Goal: Obtain resource: Download file/media

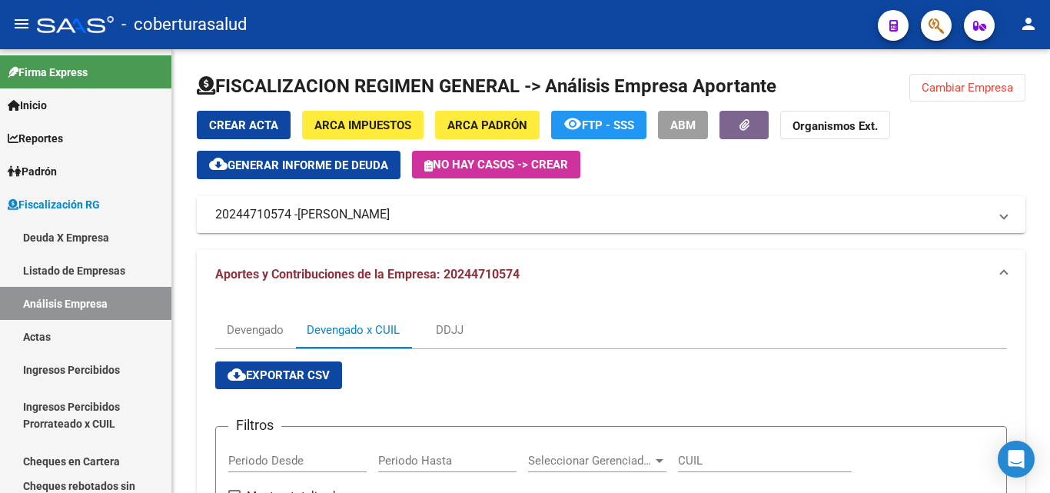
scroll to position [39, 0]
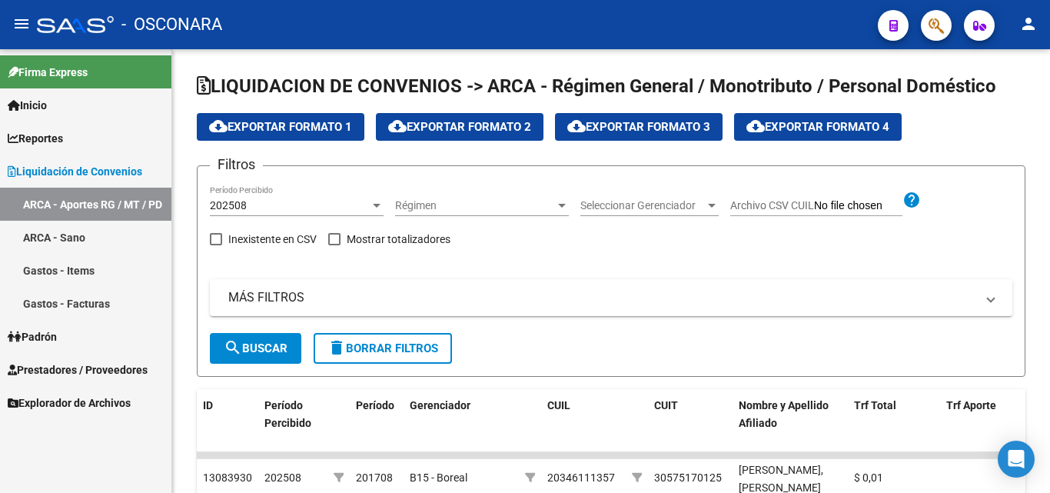
click at [52, 138] on span "Reportes" at bounding box center [35, 138] width 55 height 17
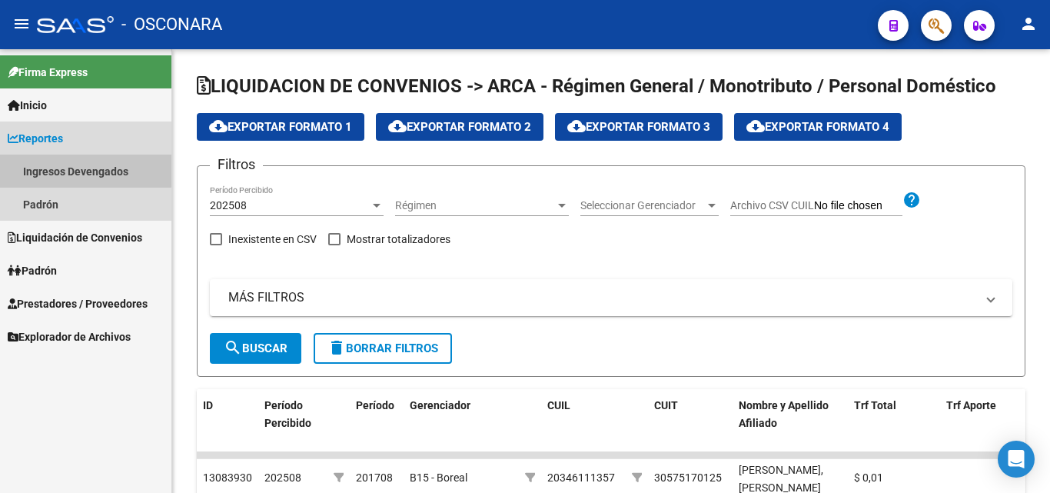
click at [55, 168] on link "Ingresos Devengados" at bounding box center [85, 170] width 171 height 33
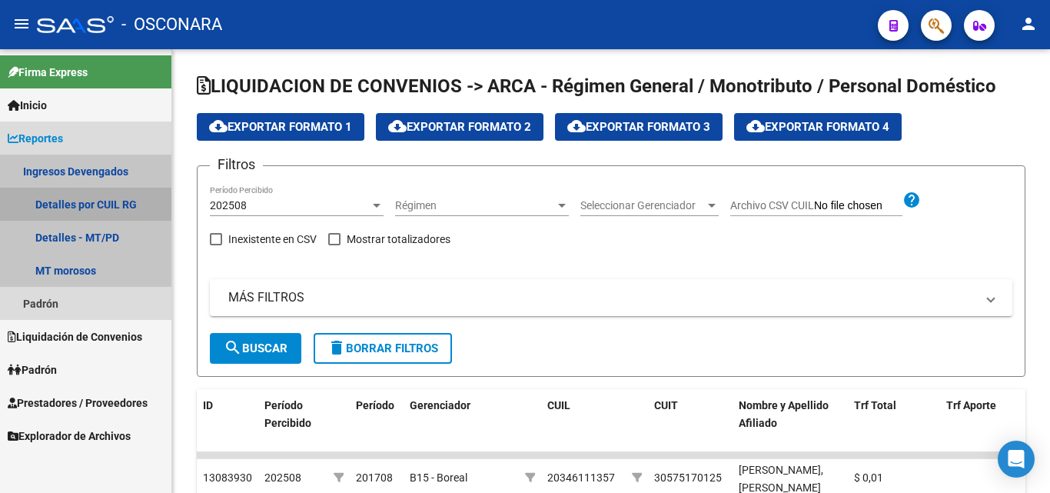
click at [55, 203] on link "Detalles por CUIL RG" at bounding box center [85, 203] width 171 height 33
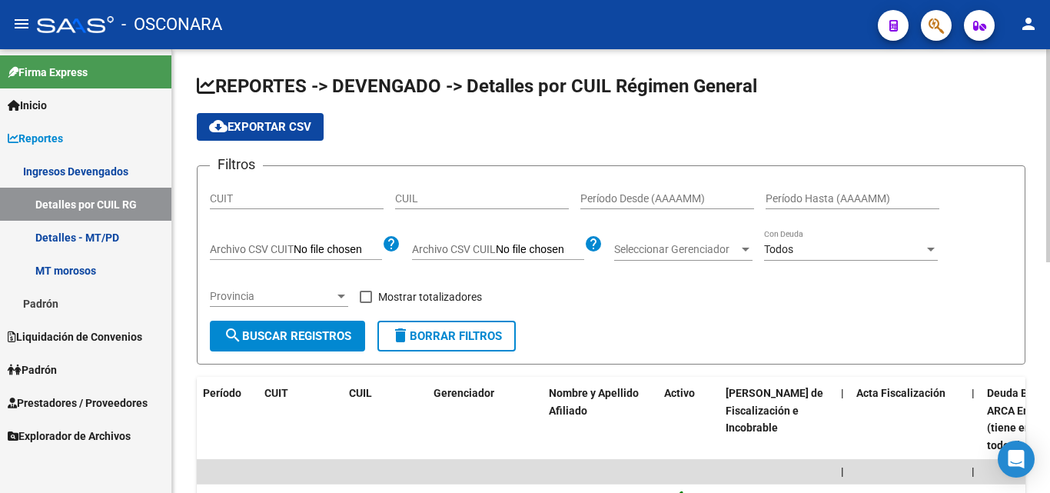
click at [219, 203] on input "CUIT" at bounding box center [297, 198] width 174 height 13
paste input "20-18496949-2"
type input "20-18496949-2"
click at [317, 337] on span "search Buscar Registros" at bounding box center [288, 336] width 128 height 14
click at [286, 129] on span "cloud_download Exportar CSV" at bounding box center [260, 127] width 102 height 14
